Goal: Download file/media

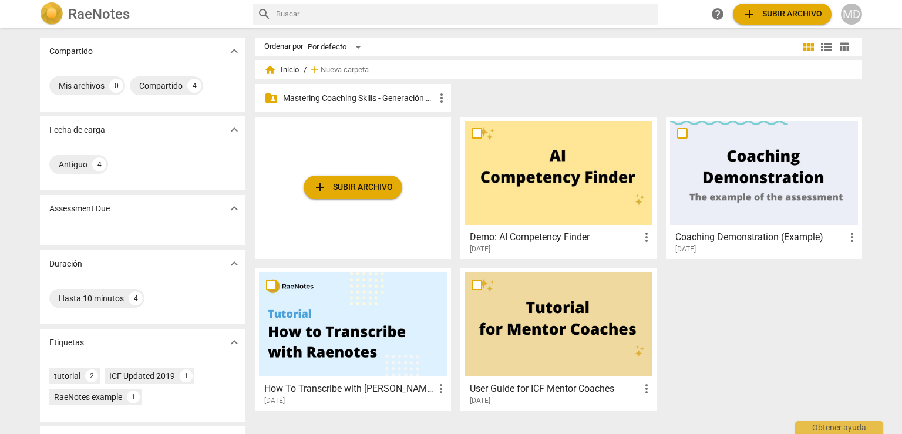
click at [370, 100] on p "Mastering Coaching Skills - Generación 31" at bounding box center [358, 98] width 151 height 12
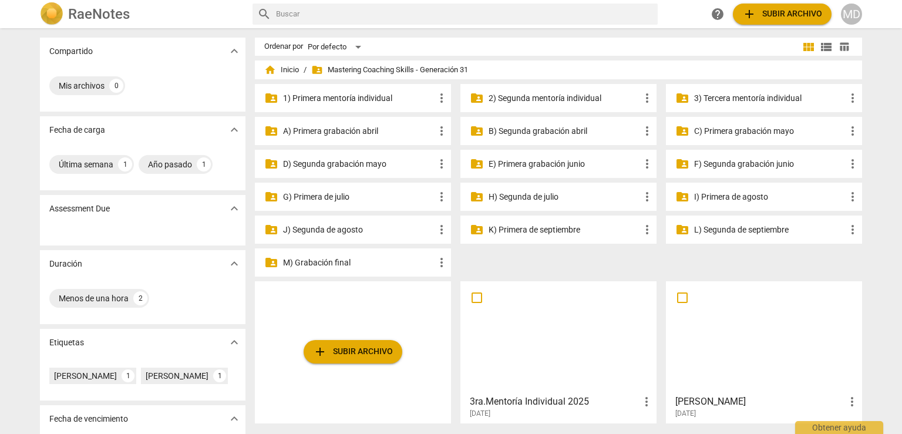
click at [723, 96] on p "3) Tercera mentoría individual" at bounding box center [769, 98] width 151 height 12
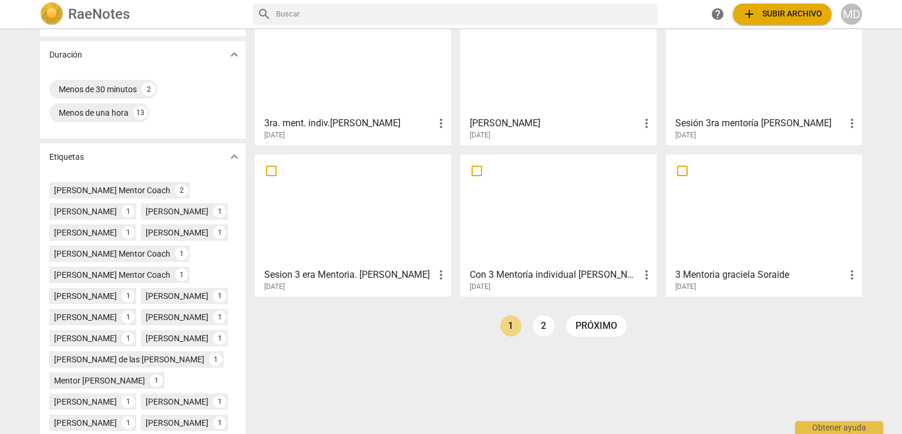
scroll to position [235, 0]
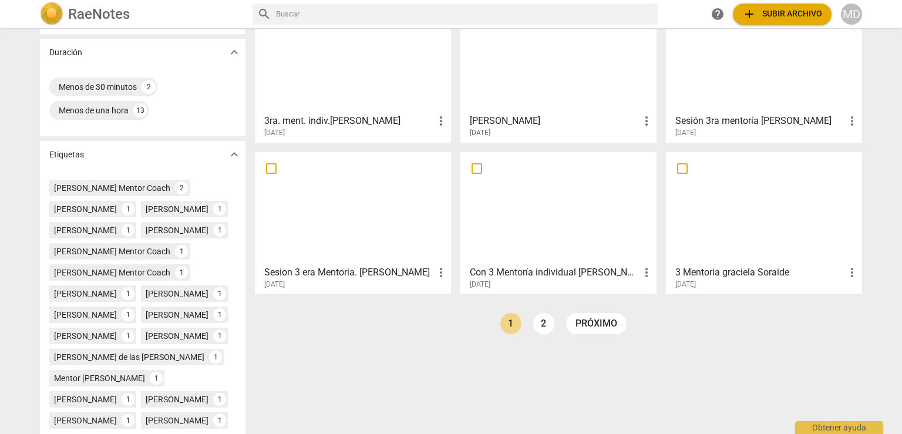
click at [379, 240] on div at bounding box center [353, 208] width 188 height 104
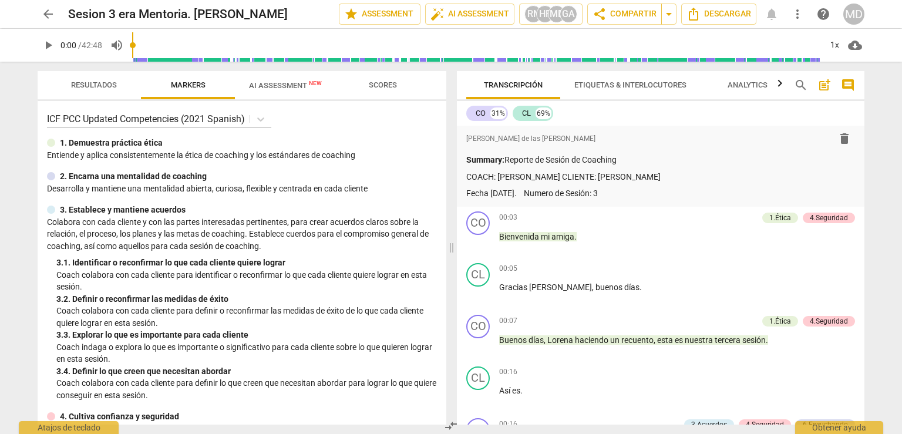
click at [848, 85] on span "comment" at bounding box center [848, 85] width 14 height 14
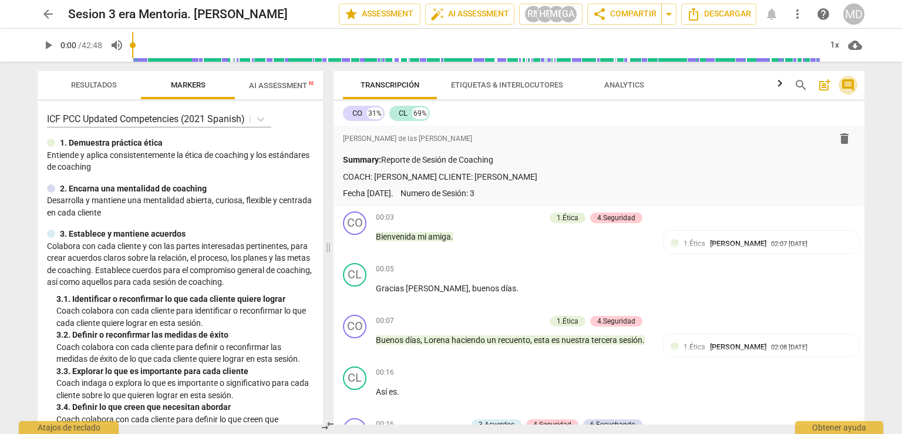
click at [848, 85] on span "comment" at bounding box center [848, 85] width 14 height 14
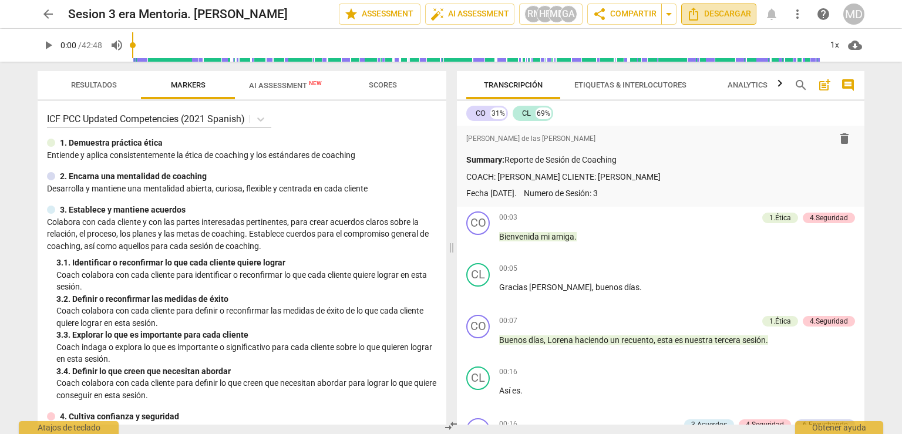
click at [722, 7] on span "Descargar" at bounding box center [718, 14] width 65 height 14
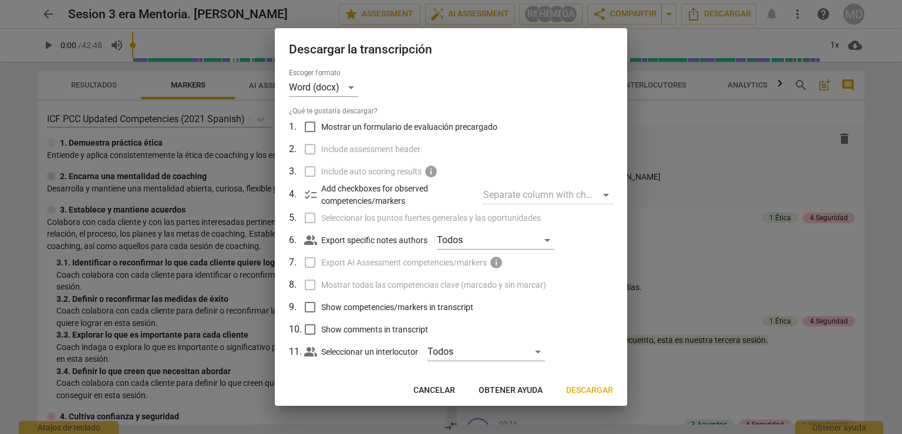
click at [601, 393] on span "Descargar" at bounding box center [589, 391] width 47 height 12
